Goal: Information Seeking & Learning: Learn about a topic

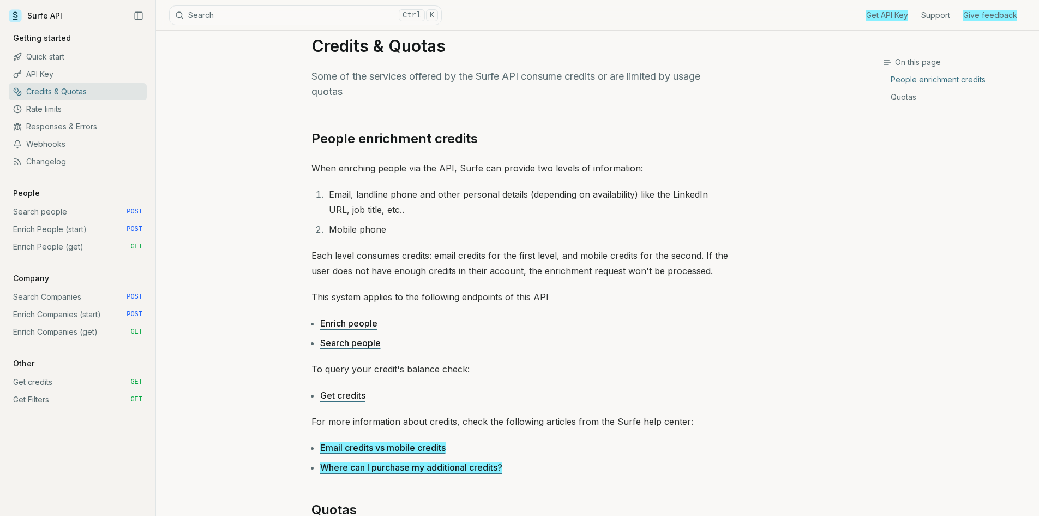
scroll to position [22, 0]
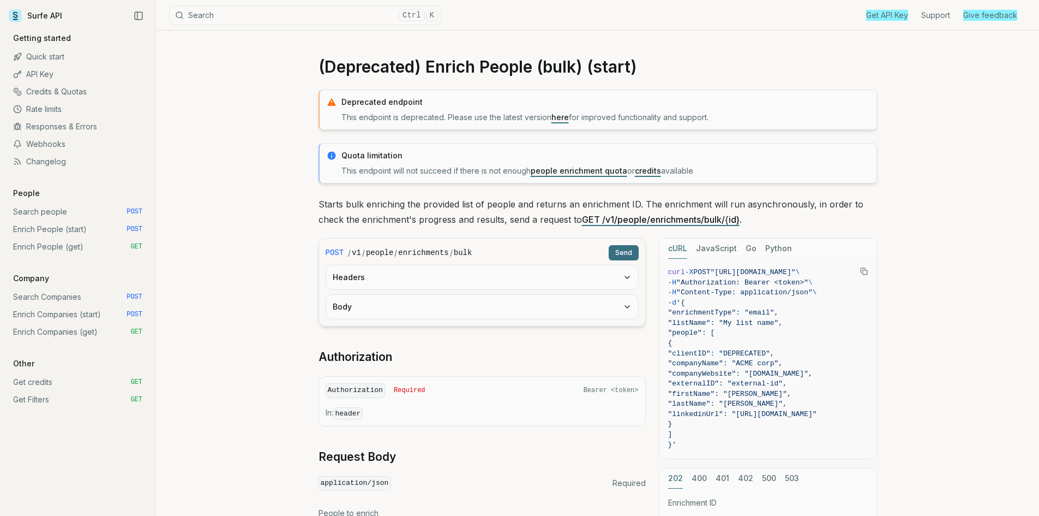
drag, startPoint x: 0, startPoint y: 0, endPoint x: 909, endPoint y: -15, distance: 909.1
click at [909, 0] on html "Surfe API Get API Key Support Give feedback Getting started Quick start API Key…" at bounding box center [519, 392] width 1039 height 785
